Goal: Find contact information: Obtain details needed to contact an individual or organization

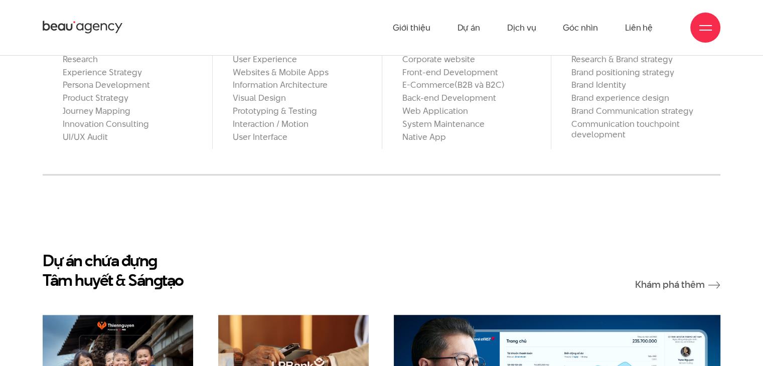
scroll to position [821, 0]
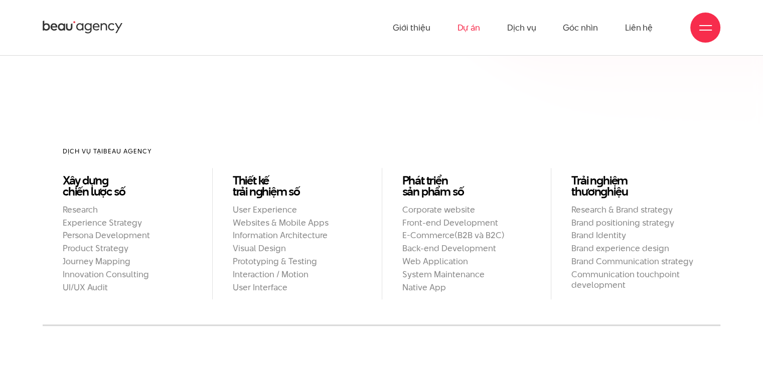
click at [478, 28] on link "Dự án" at bounding box center [468, 27] width 23 height 55
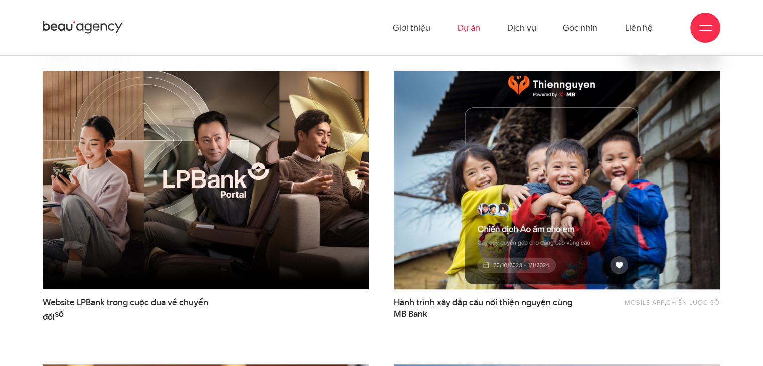
scroll to position [452, 0]
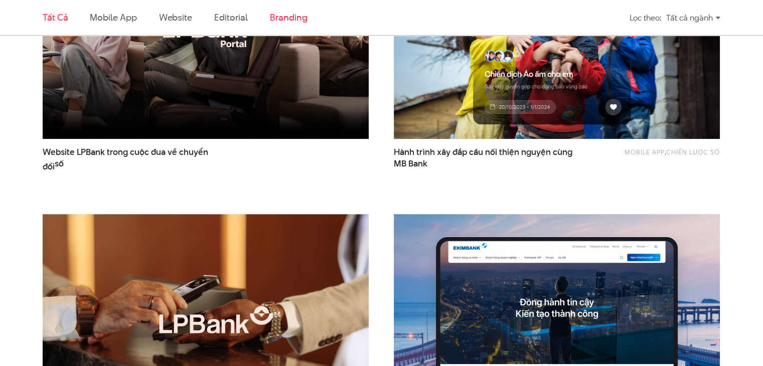
click at [296, 15] on link "Branding" at bounding box center [288, 17] width 37 height 13
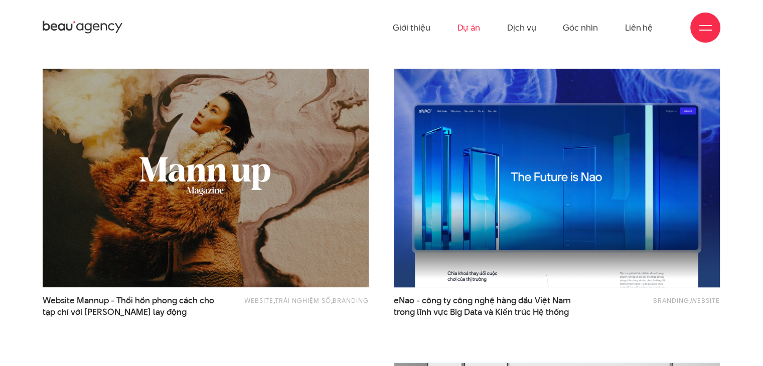
scroll to position [0, 0]
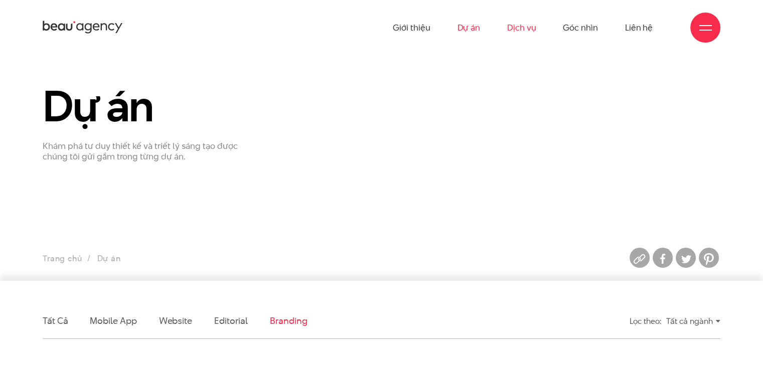
click at [523, 31] on link "Dịch vụ" at bounding box center [521, 27] width 29 height 55
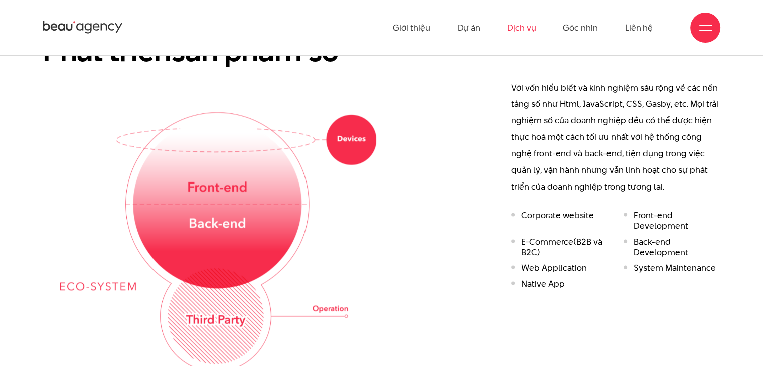
scroll to position [1004, 0]
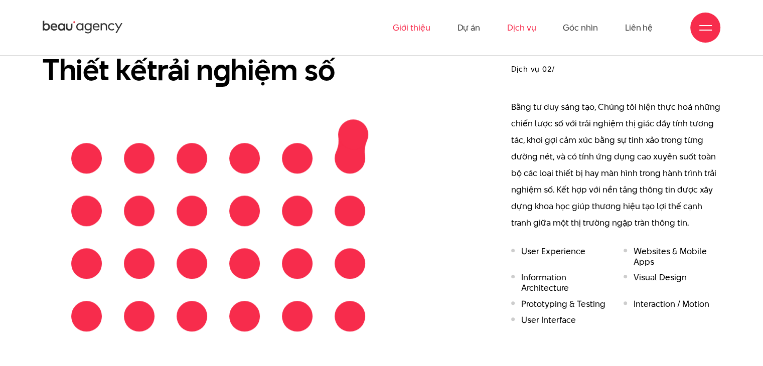
drag, startPoint x: 231, startPoint y: 0, endPoint x: 408, endPoint y: 36, distance: 180.8
click at [439, 47] on ul "Giới thiệu Dự án Dịch vụ Góc nhìn Liên hệ" at bounding box center [523, 27] width 260 height 55
click at [91, 20] on icon at bounding box center [83, 28] width 80 height 16
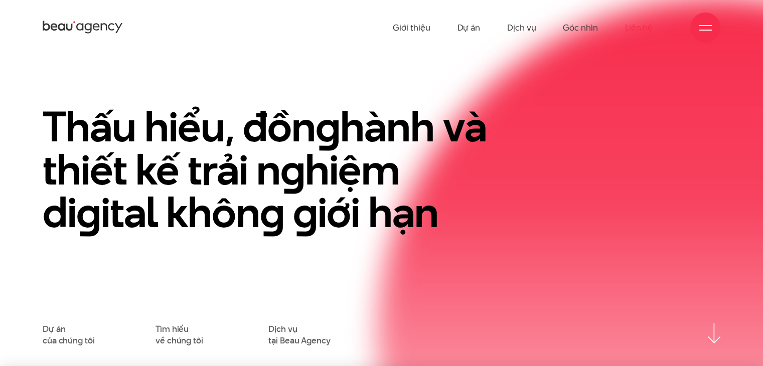
click at [647, 24] on link "Liên hệ" at bounding box center [639, 27] width 28 height 55
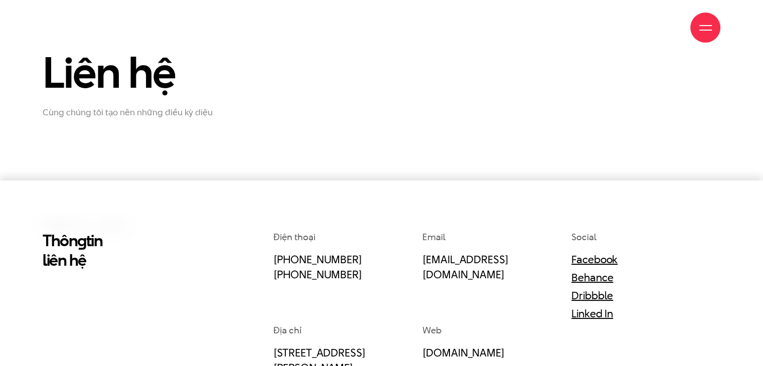
scroll to position [251, 0]
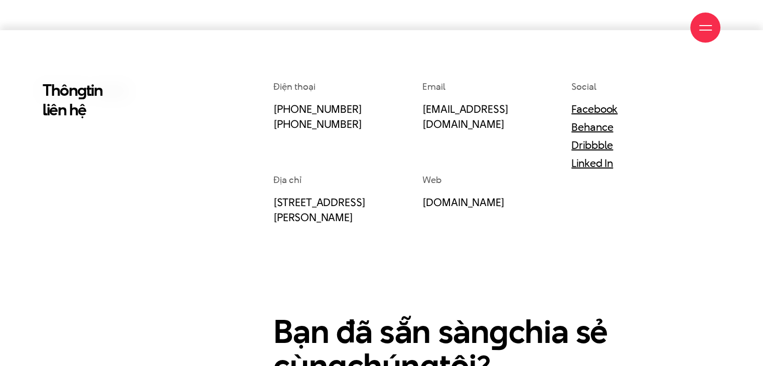
drag, startPoint x: 307, startPoint y: 107, endPoint x: 199, endPoint y: 133, distance: 110.9
click at [199, 133] on div "Thôn g tin liên hệ" at bounding box center [121, 273] width 173 height 386
drag, startPoint x: 250, startPoint y: 103, endPoint x: 369, endPoint y: 139, distance: 124.0
click at [369, 139] on div "Thôn g tin liên hệ Điện thoại (+84) 97 531 9889 (+84) 86 929 1771 Email info@be…" at bounding box center [381, 273] width 693 height 386
copy p "(+84) 97 531 9889 (+84) 86 929 1771"
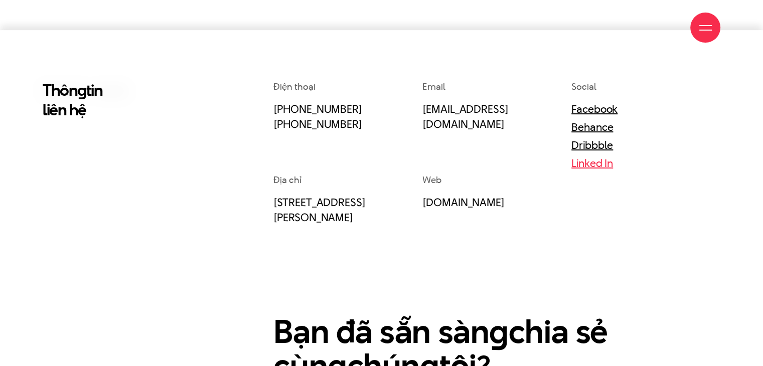
click at [593, 168] on link "Linked In" at bounding box center [593, 163] width 42 height 15
click at [587, 109] on link "Facebook" at bounding box center [595, 108] width 46 height 15
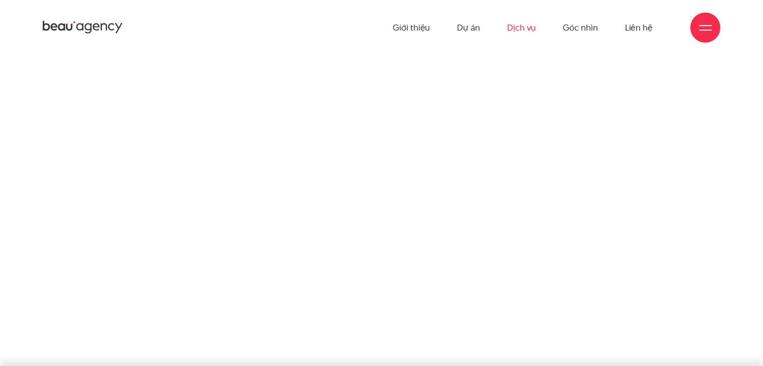
scroll to position [1004, 0]
